Goal: Navigation & Orientation: Find specific page/section

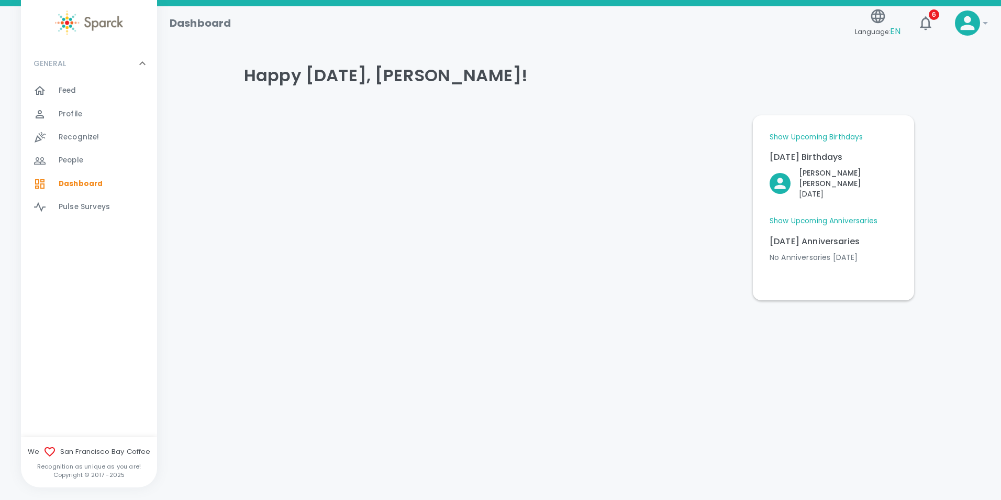
click at [63, 85] on span "Feed" at bounding box center [68, 90] width 18 height 10
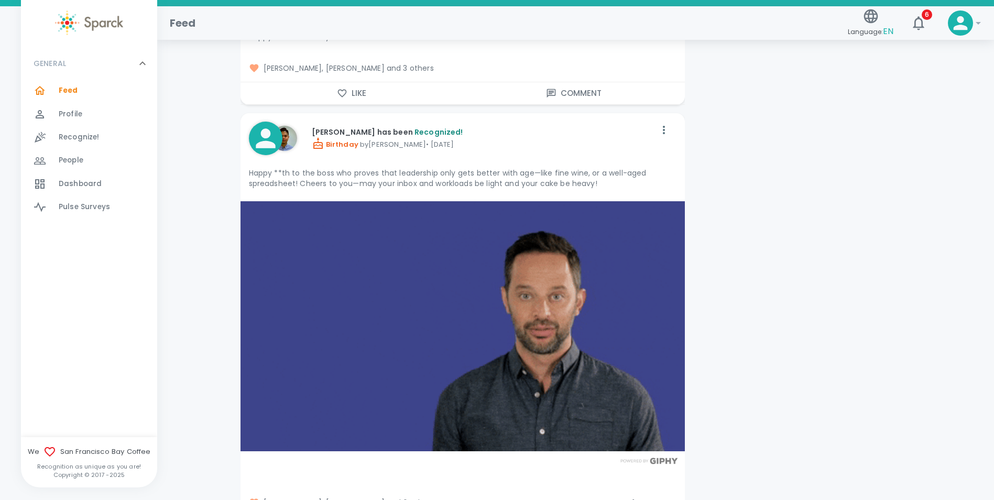
scroll to position [1414, 0]
